Goal: Task Accomplishment & Management: Use online tool/utility

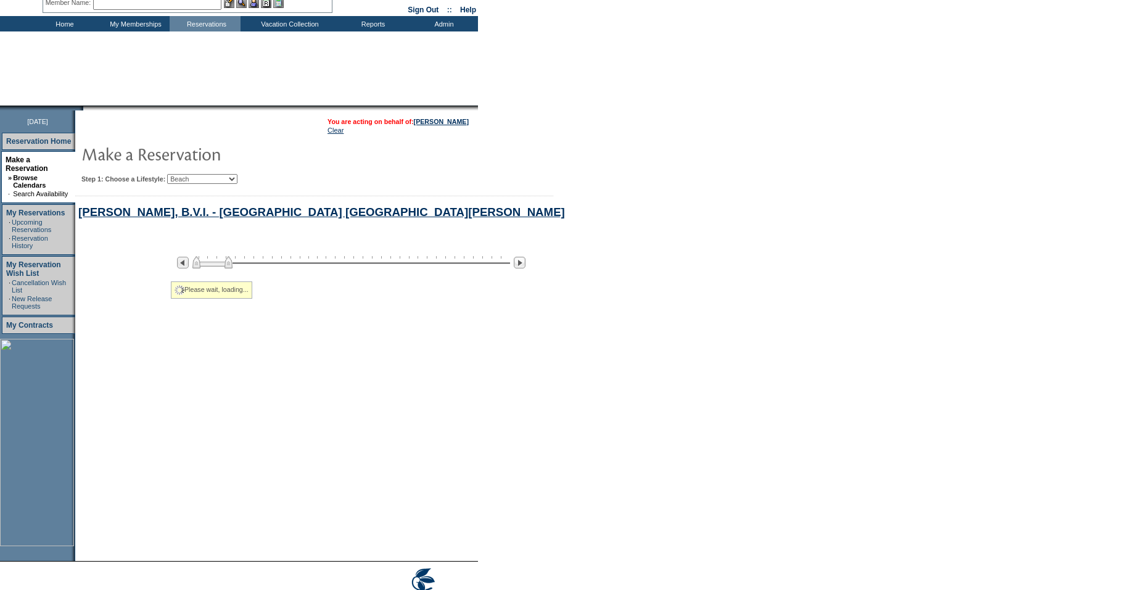
select select "Beach"
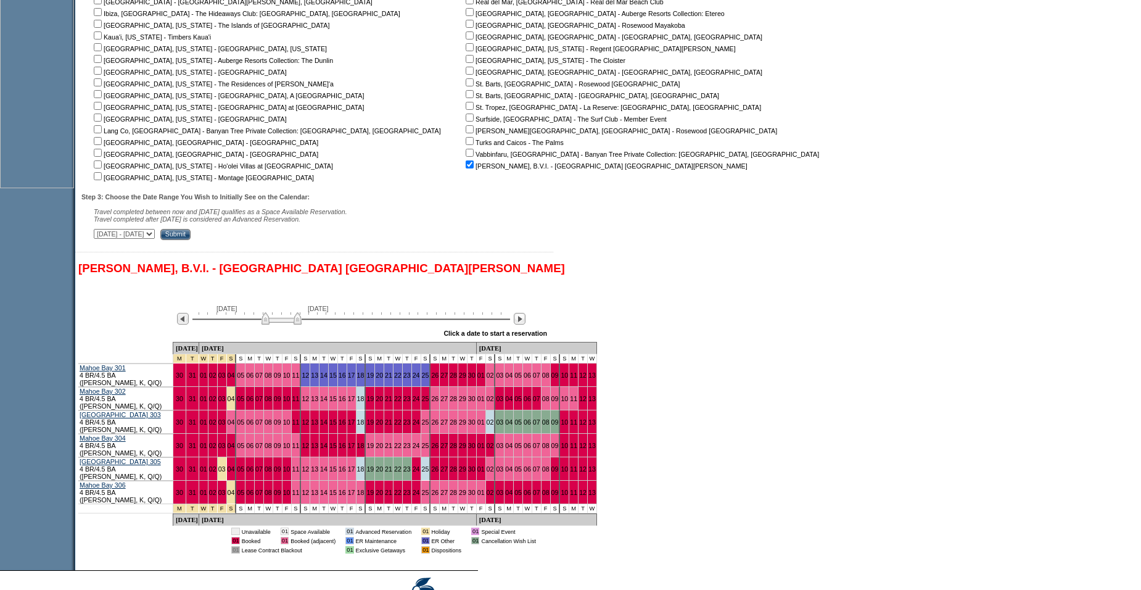
scroll to position [434, 0]
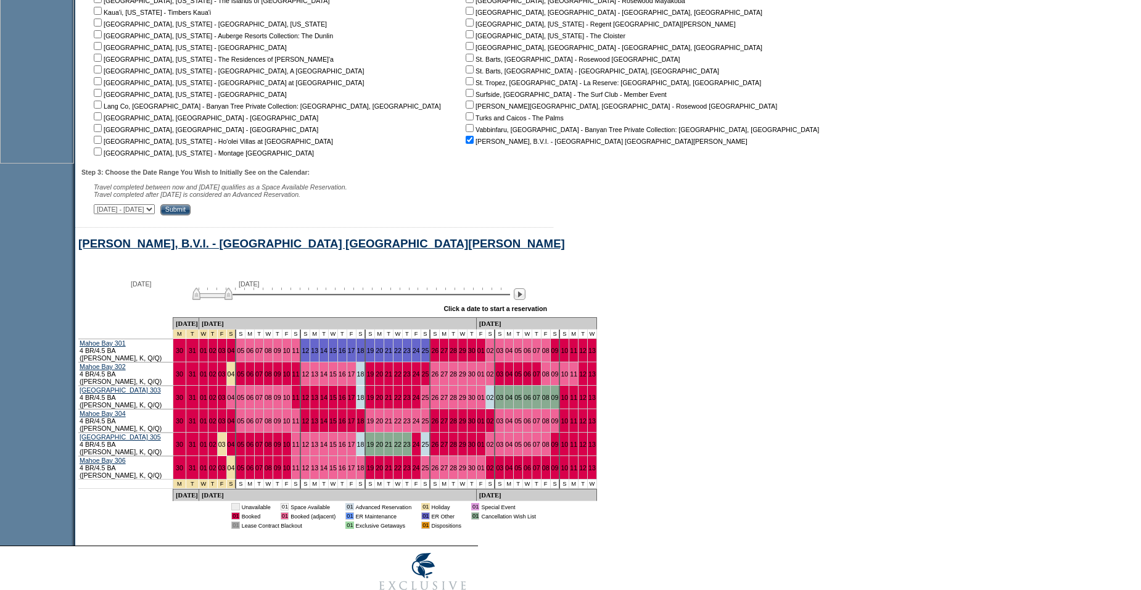
drag, startPoint x: 294, startPoint y: 306, endPoint x: 217, endPoint y: 305, distance: 76.5
click at [217, 300] on img at bounding box center [212, 293] width 40 height 12
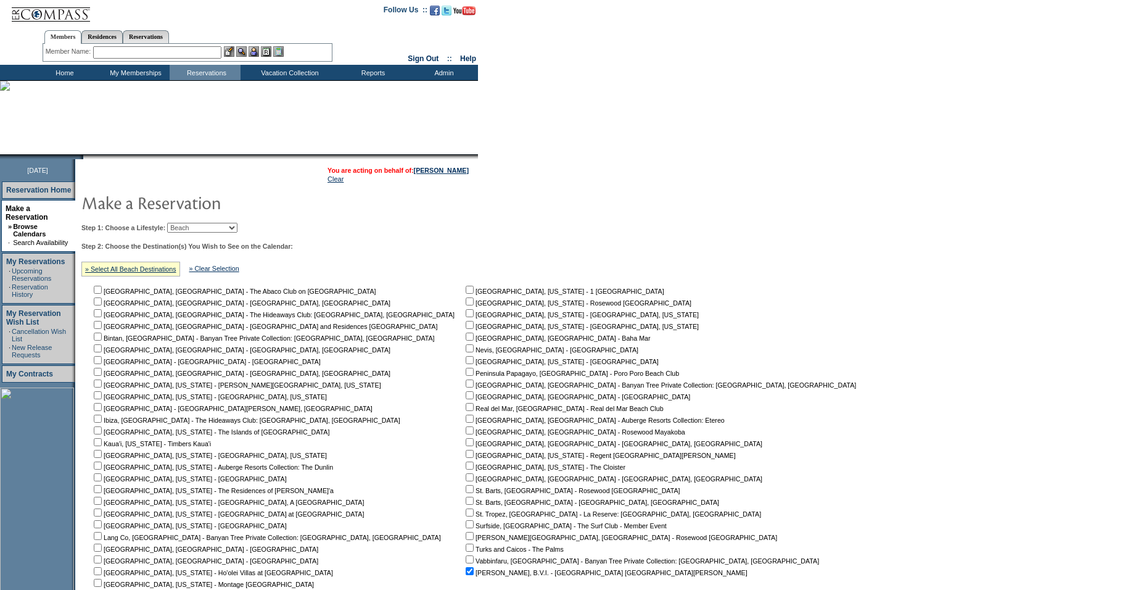
scroll to position [0, 0]
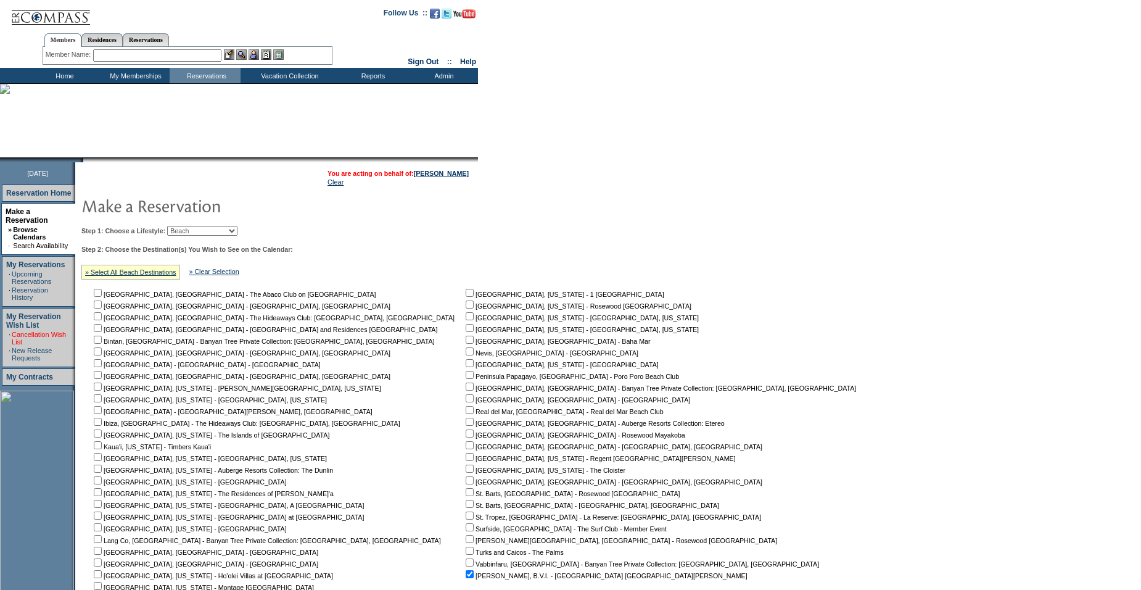
click at [56, 331] on link "Cancellation Wish List" at bounding box center [39, 338] width 54 height 15
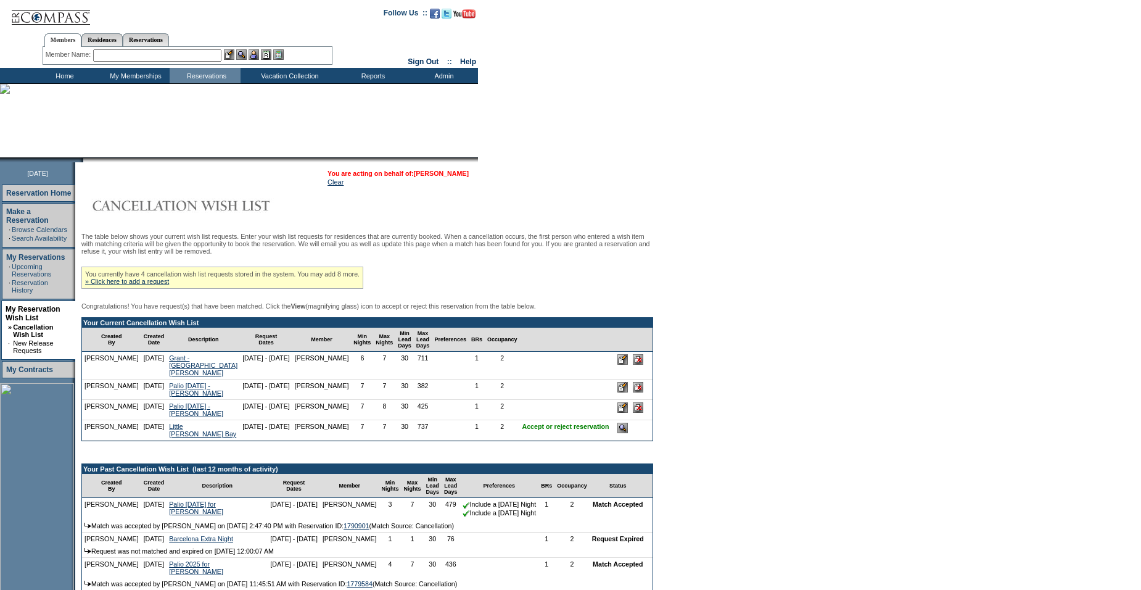
click at [443, 173] on link "[PERSON_NAME]" at bounding box center [441, 173] width 55 height 7
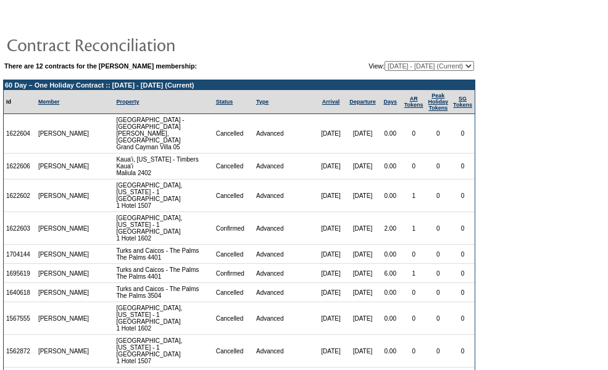
scroll to position [549, 0]
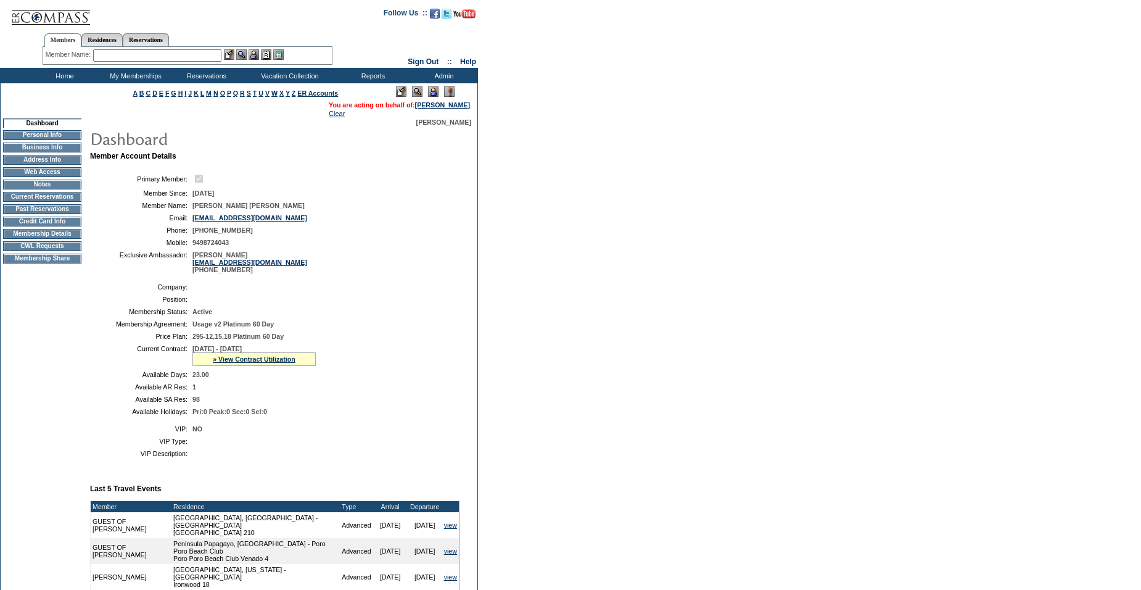
click at [76, 251] on td "CWL Requests" at bounding box center [42, 246] width 78 height 10
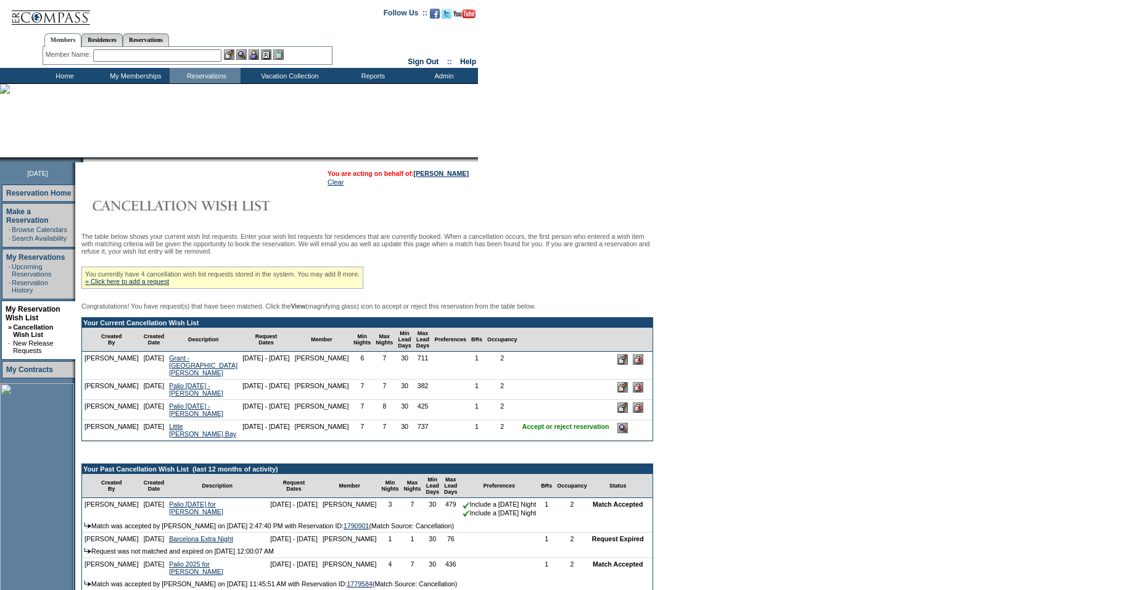
click at [617, 433] on input "image" at bounding box center [622, 428] width 10 height 10
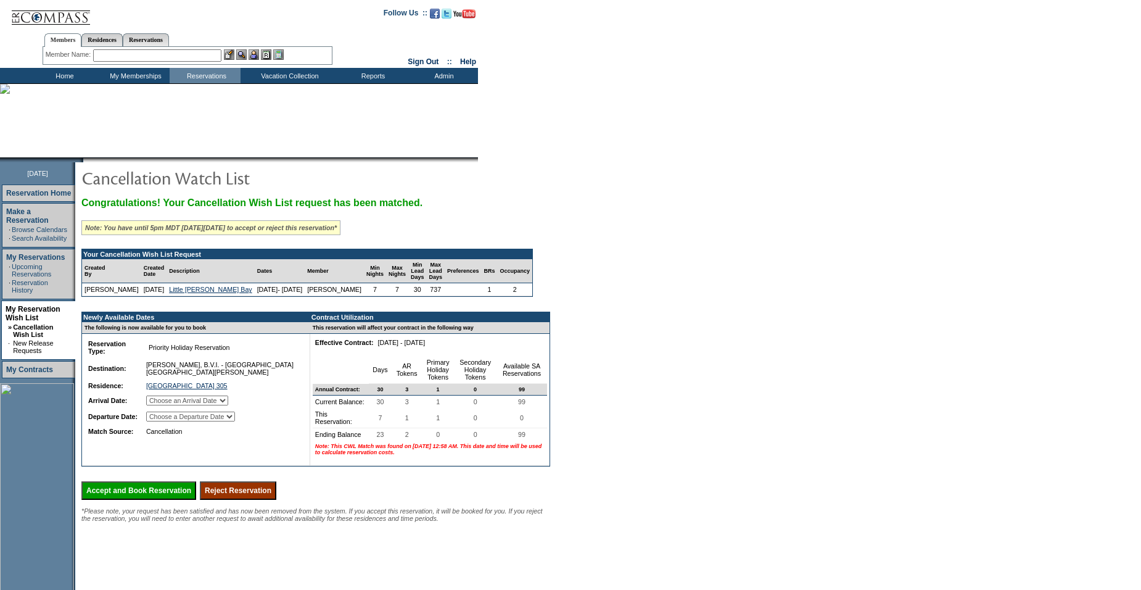
click at [228, 405] on select "Choose an Arrival Date [DATE] [DATE] [DATE] [DATE] [DATE] [DATE] [DATE]" at bounding box center [187, 400] width 82 height 10
select select "[DATE]"
click at [162, 405] on select "Choose an Arrival Date [DATE] [DATE] [DATE] [DATE] [DATE] [DATE] [DATE]" at bounding box center [187, 400] width 82 height 10
click at [235, 421] on select "Choose a Departure Date [DATE] [DATE] [DATE] [DATE] [DATE] [DATE] [DATE]" at bounding box center [190, 416] width 89 height 10
select select "[DATE]"
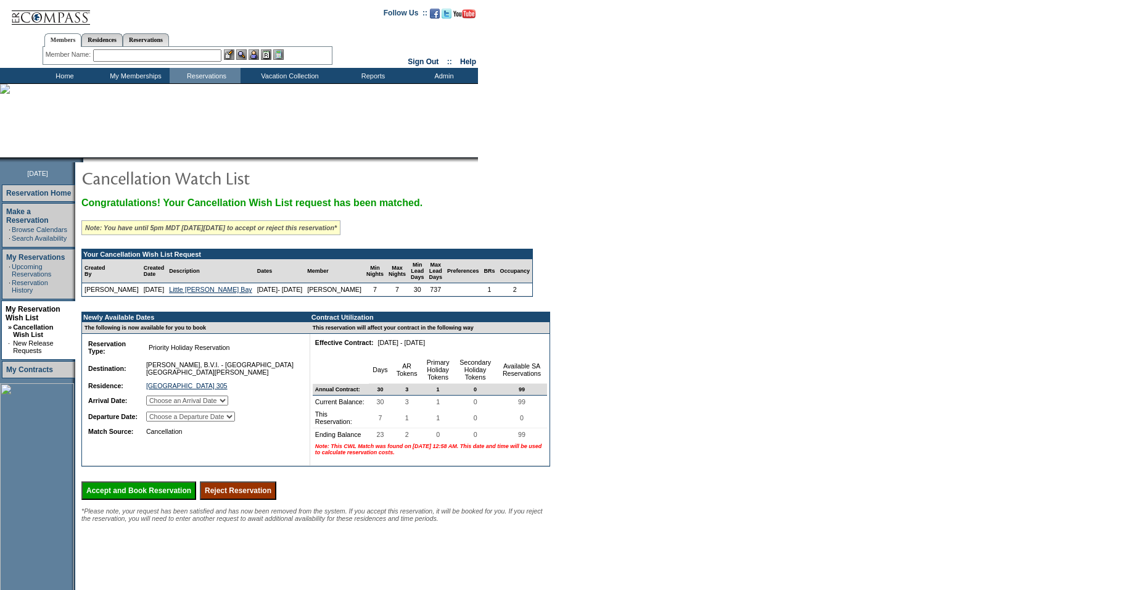
click at [163, 421] on select "Choose a Departure Date [DATE] [DATE] [DATE] [DATE] [DATE] [DATE] [DATE]" at bounding box center [190, 416] width 89 height 10
click at [173, 500] on input "Accept and Book Reservation" at bounding box center [138, 490] width 115 height 19
